Goal: Task Accomplishment & Management: Manage account settings

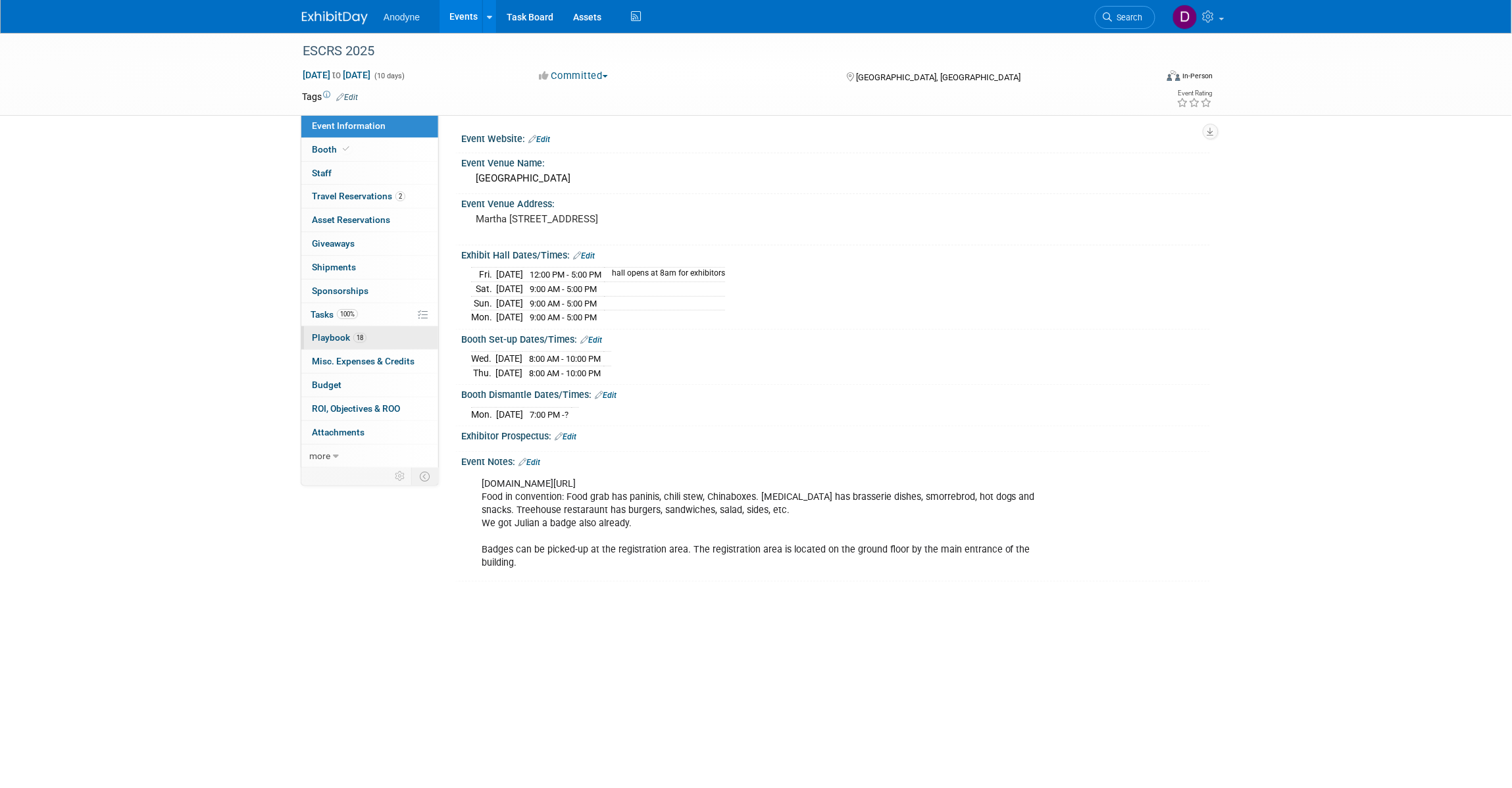
click at [384, 335] on link "18 Playbook 18" at bounding box center [370, 337] width 137 height 23
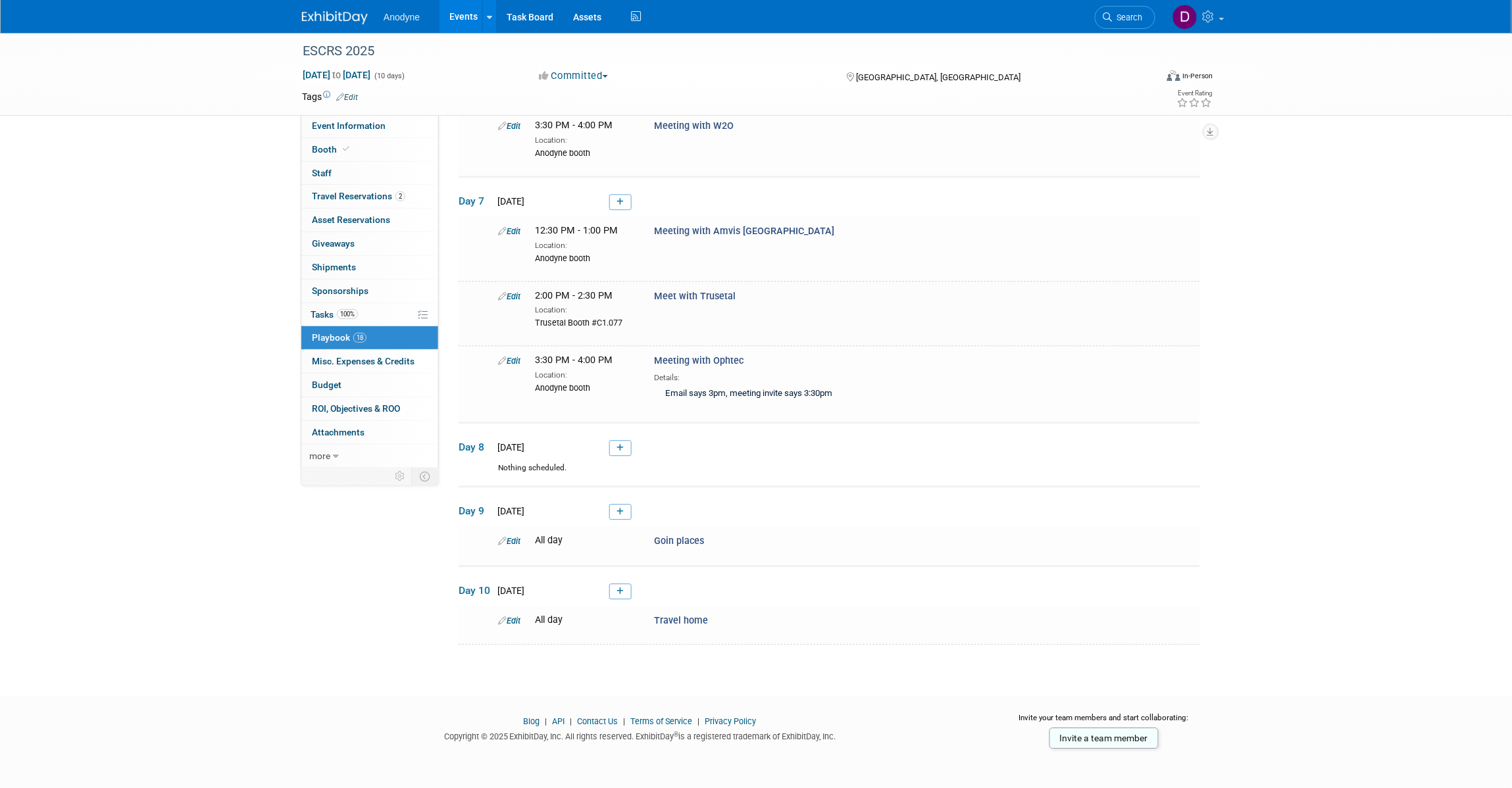
scroll to position [1182, 0]
click at [616, 449] on icon at bounding box center [620, 447] width 7 height 8
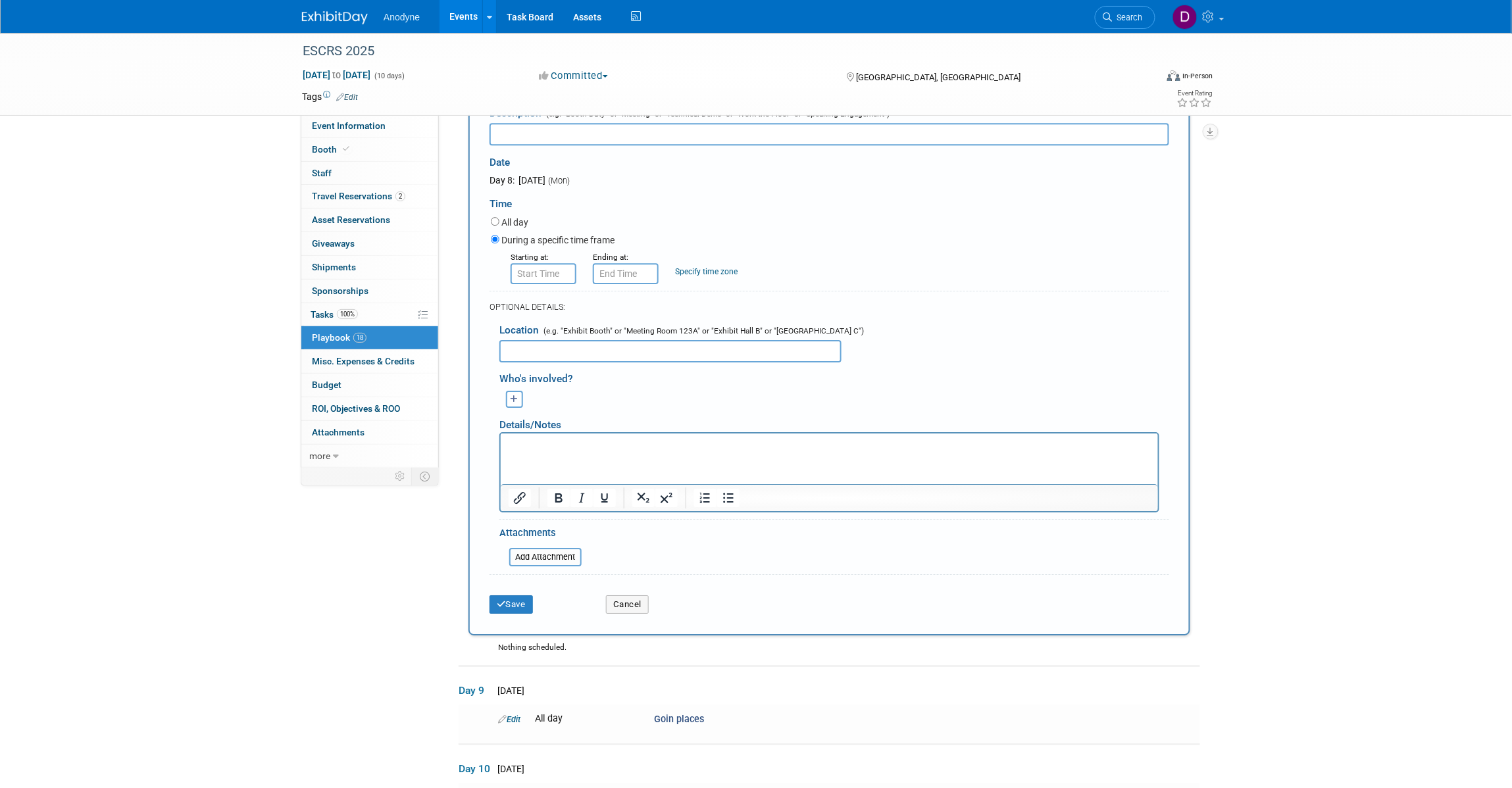
scroll to position [0, 0]
type input "Meeting with [PERSON_NAME]"
click at [526, 285] on input "8:00 AM" at bounding box center [543, 273] width 66 height 21
click at [544, 345] on span "08" at bounding box center [541, 333] width 25 height 24
click at [663, 394] on td "11" at bounding box center [662, 376] width 43 height 35
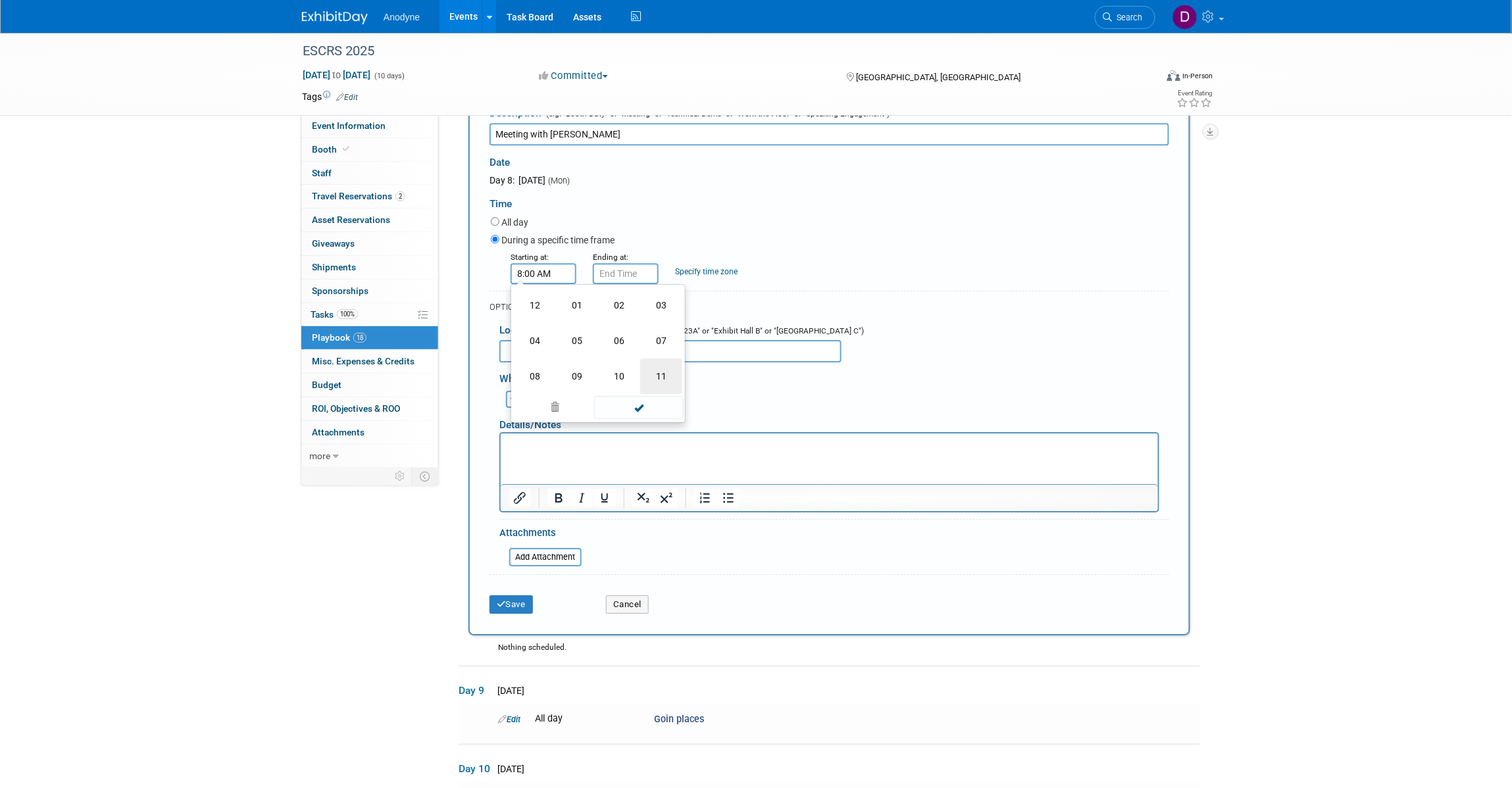
type input "11:00 AM"
click at [623, 285] on input "11:00 AM" at bounding box center [625, 273] width 66 height 21
click at [679, 345] on span "00" at bounding box center [685, 333] width 25 height 24
drag, startPoint x: 698, startPoint y: 424, endPoint x: 705, endPoint y: 477, distance: 53.5
click at [700, 358] on td "30" at bounding box center [701, 341] width 43 height 35
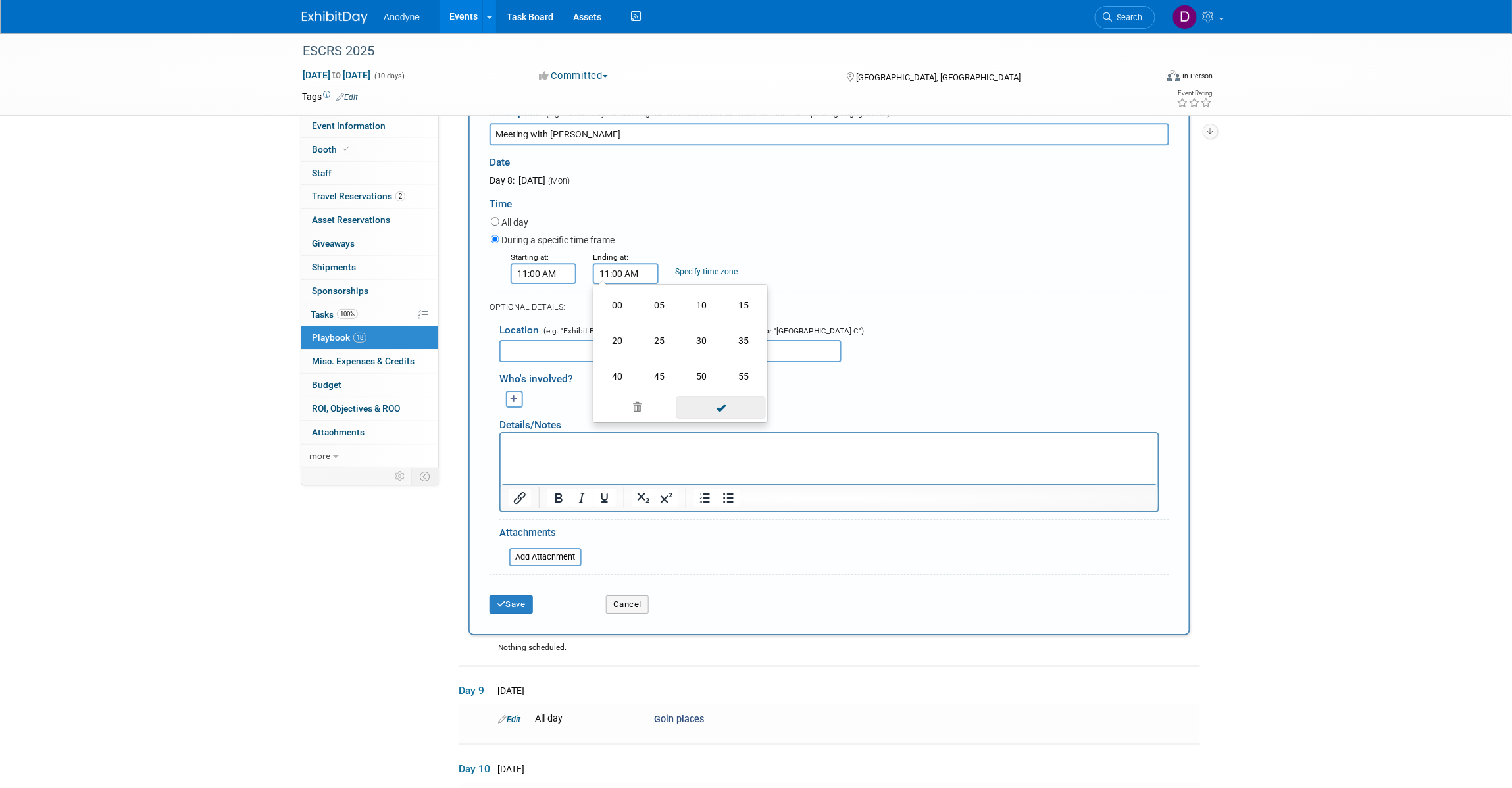
type input "11:30 AM"
click at [712, 403] on span at bounding box center [721, 391] width 89 height 23
click at [603, 362] on input "text" at bounding box center [670, 351] width 342 height 22
type input "[PERSON_NAME]?"
click at [511, 613] on div "Save" at bounding box center [538, 600] width 116 height 27
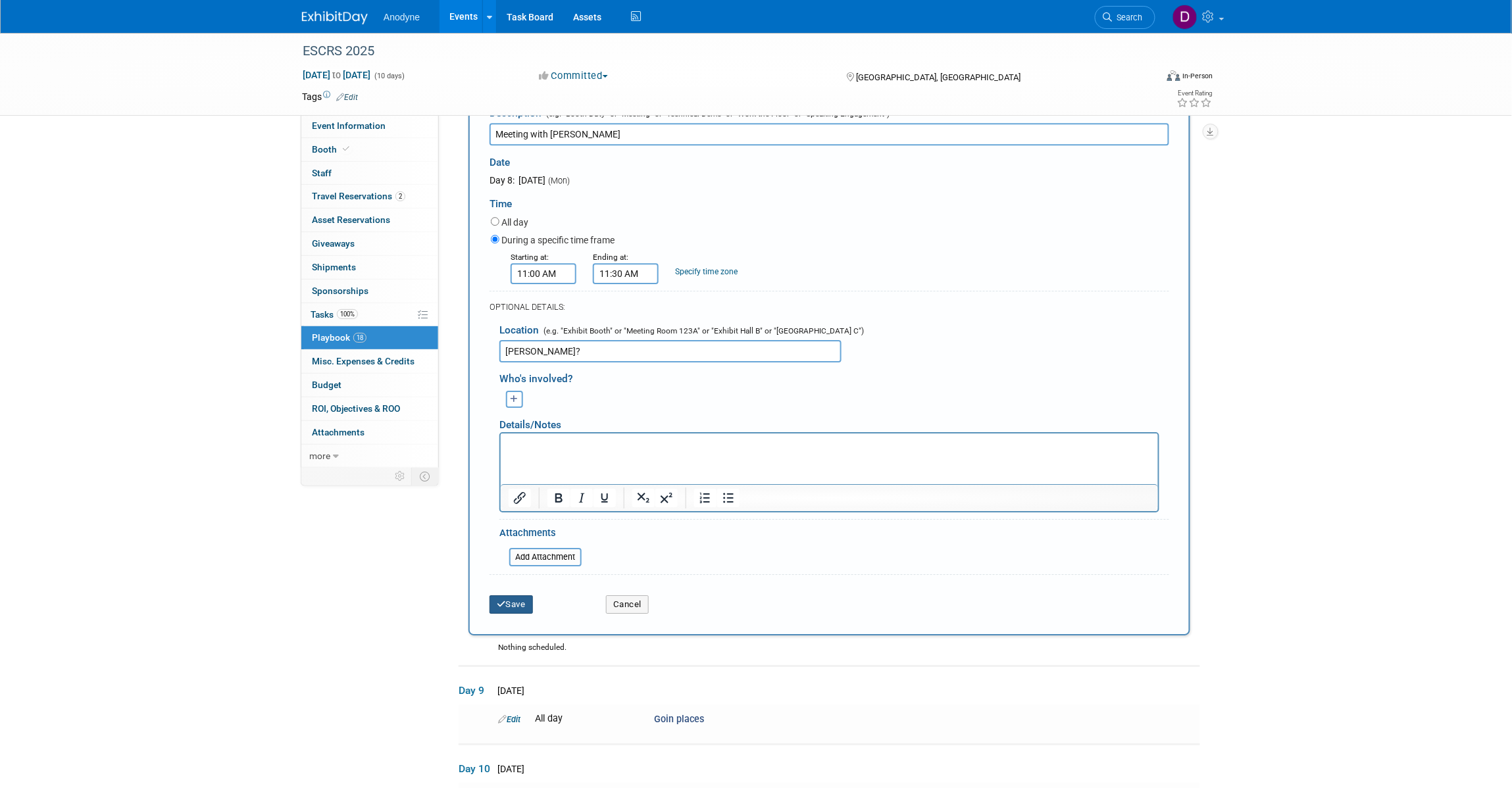
click at [513, 613] on button "Save" at bounding box center [511, 604] width 43 height 18
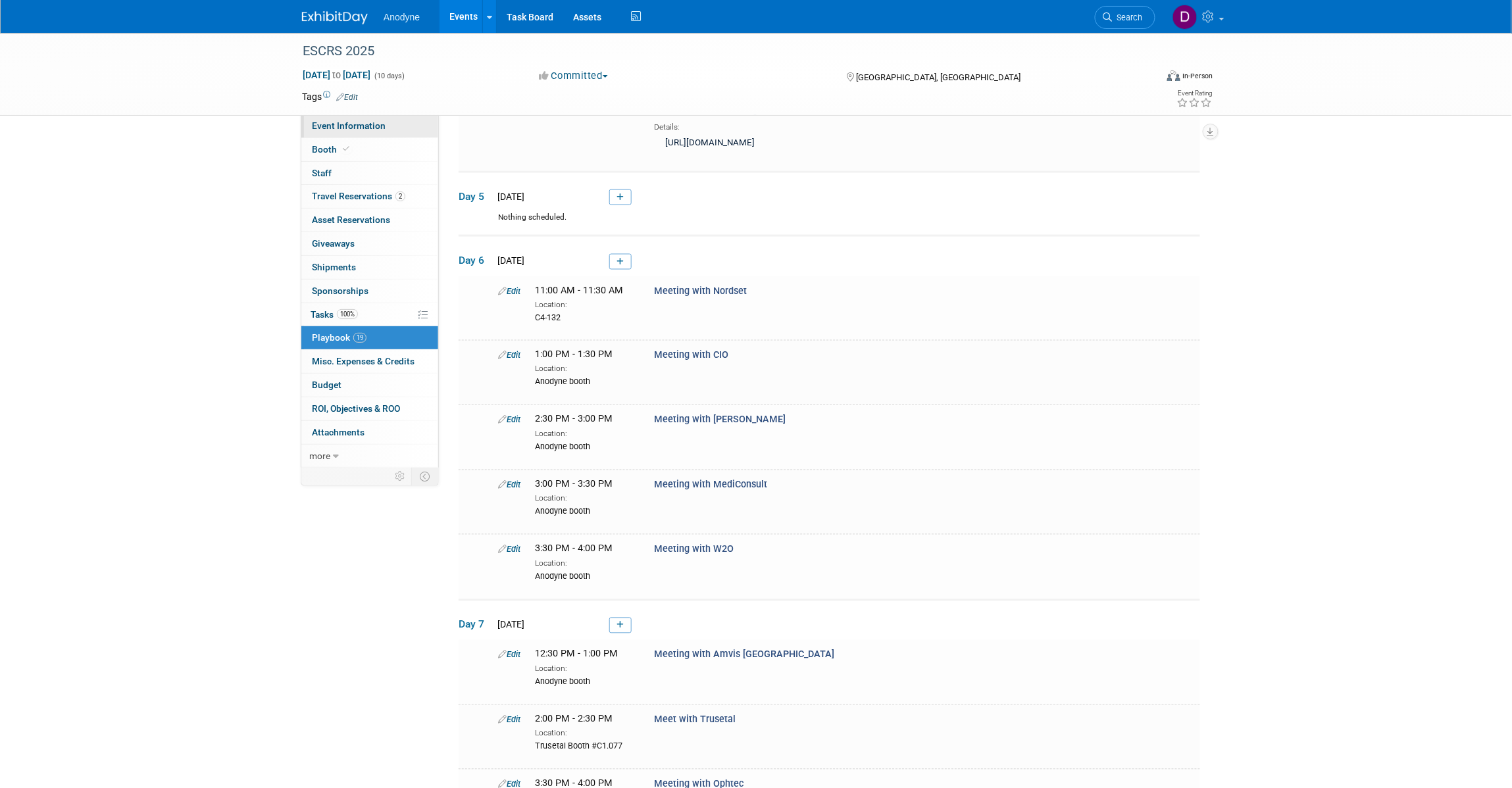
scroll to position [649, 0]
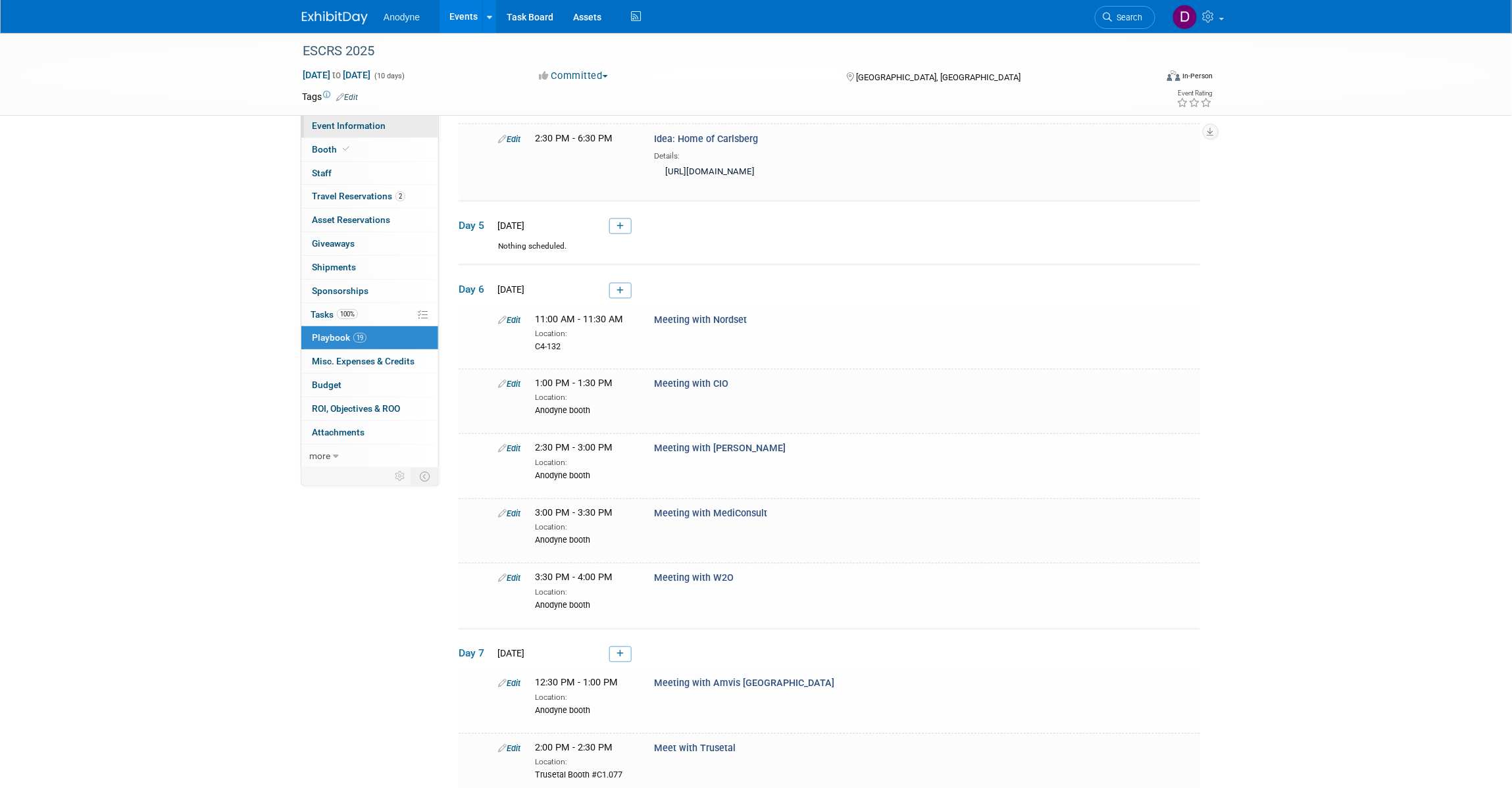
click at [365, 129] on span "Event Information" at bounding box center [348, 125] width 74 height 10
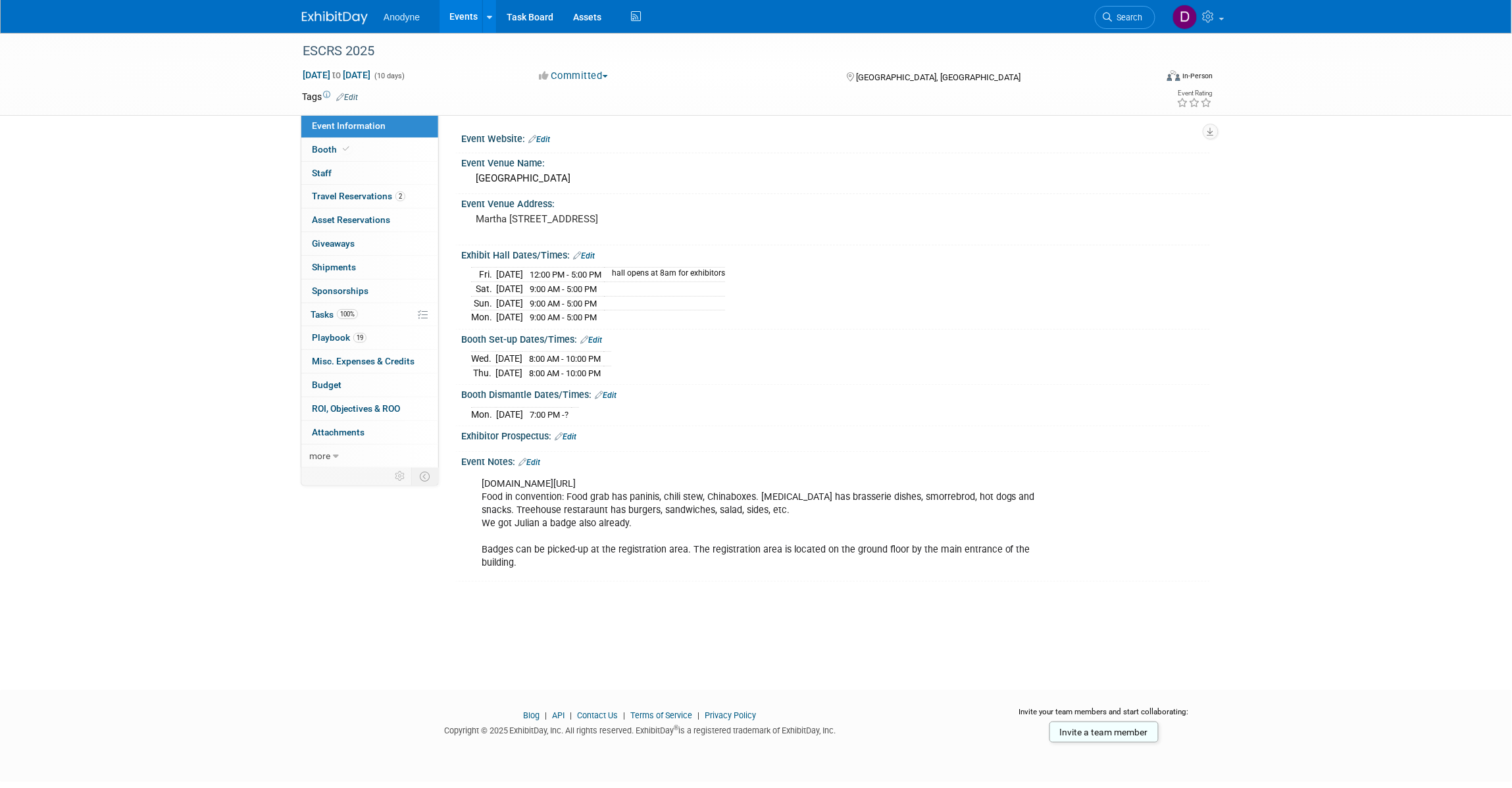
click at [336, 18] on img at bounding box center [335, 18] width 66 height 13
